Goal: Information Seeking & Learning: Learn about a topic

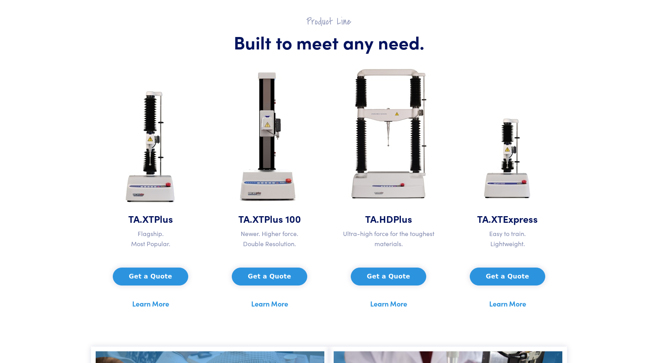
scroll to position [325, 0]
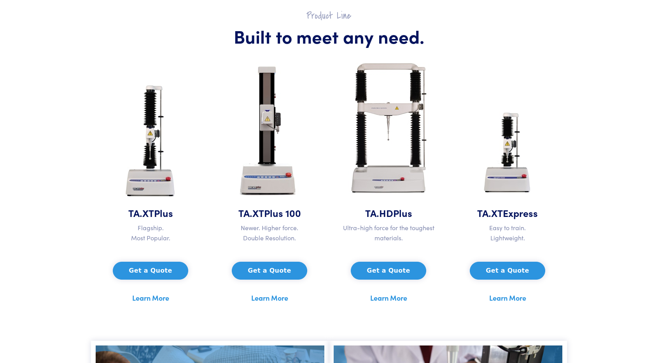
click at [158, 300] on link "Learn More" at bounding box center [150, 298] width 37 height 12
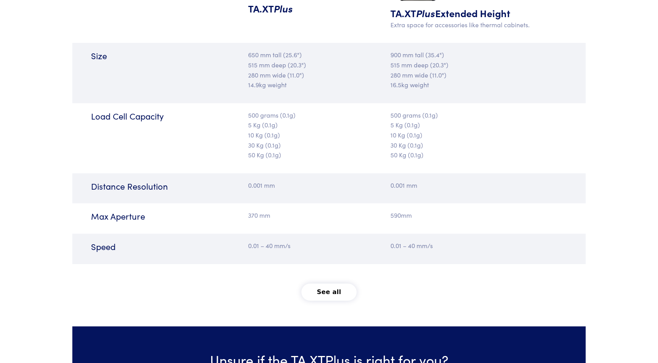
scroll to position [911, 0]
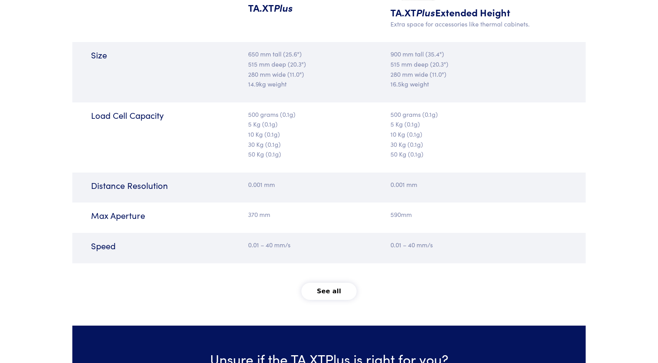
click at [339, 291] on button "See all" at bounding box center [330, 290] width 56 height 17
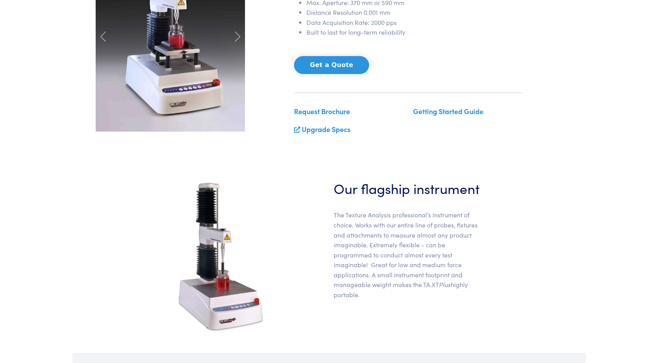
scroll to position [0, 0]
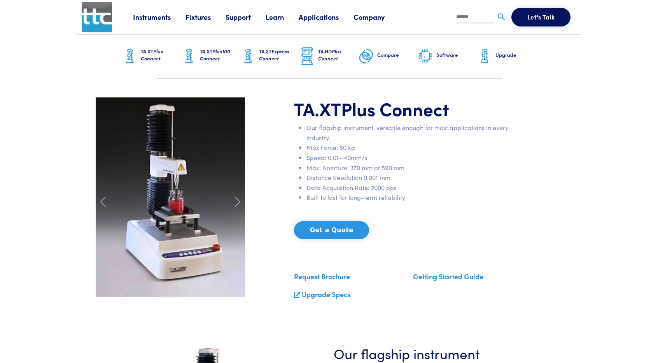
click at [268, 15] on link "Learn" at bounding box center [282, 17] width 33 height 10
